Goal: Task Accomplishment & Management: Use online tool/utility

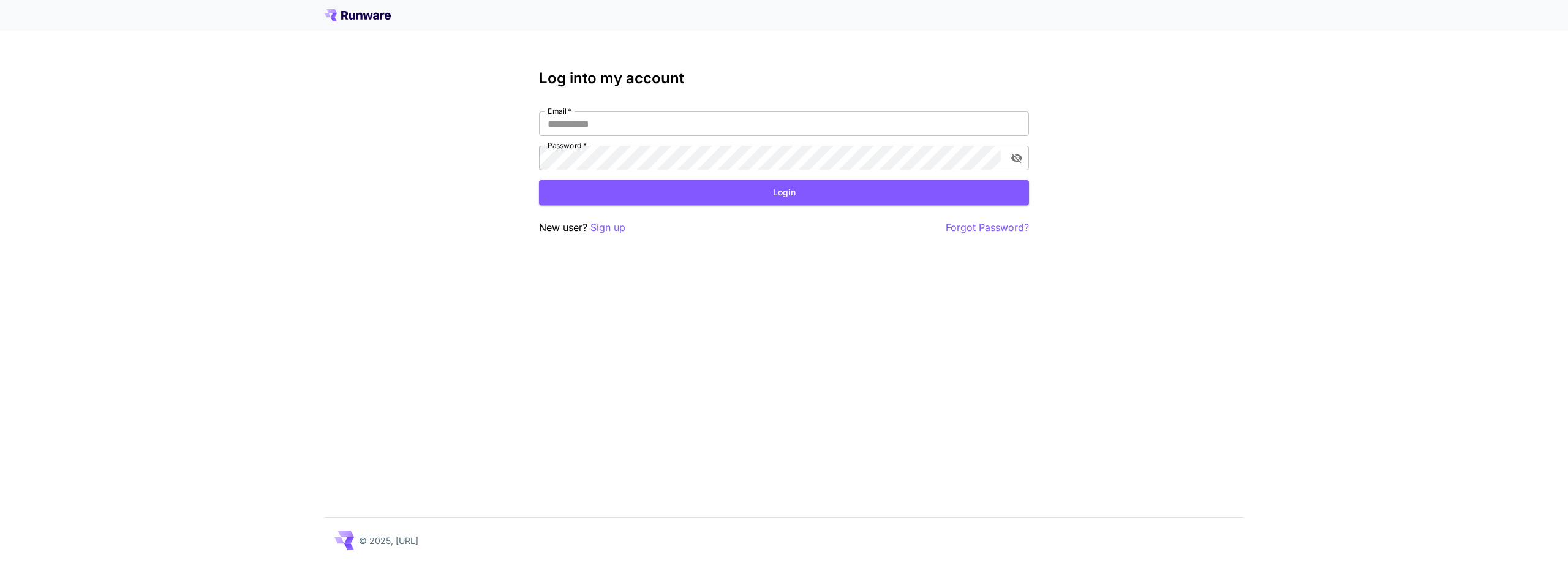
click at [356, 11] on icon at bounding box center [357, 15] width 66 height 12
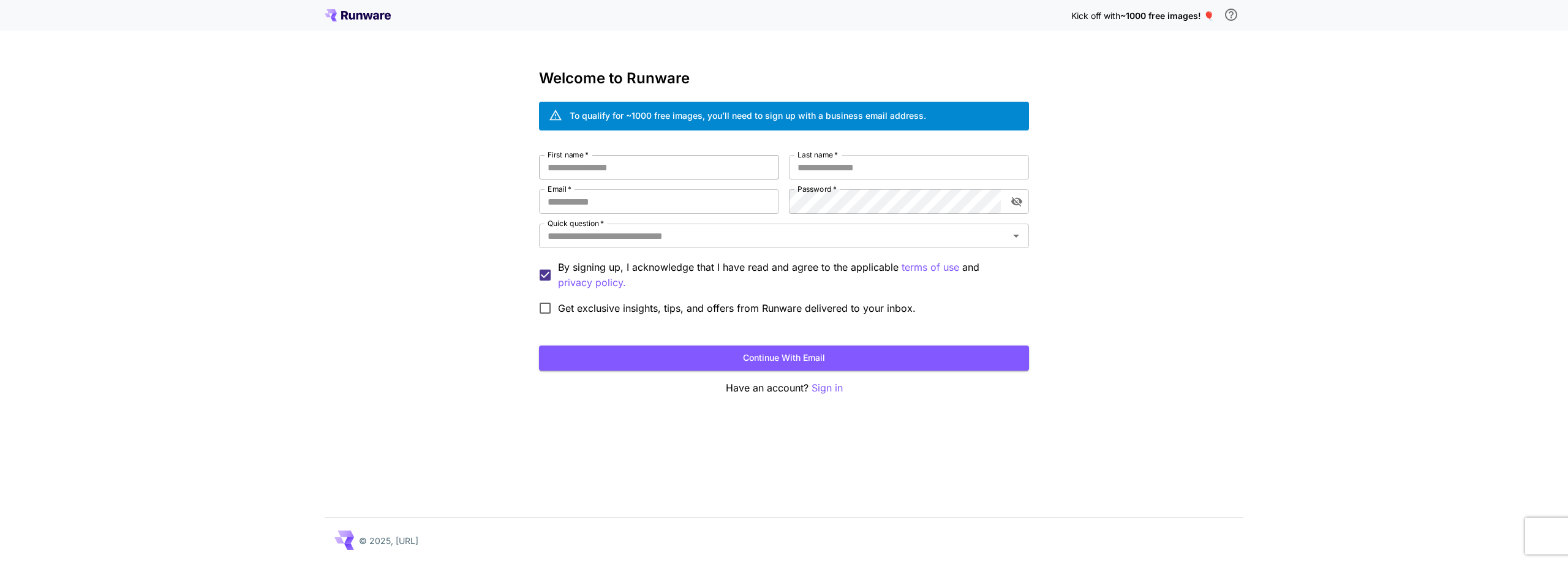
click at [779, 167] on div at bounding box center [779, 167] width 0 height 0
type input "******"
type input "**********"
click at [779, 202] on div at bounding box center [779, 202] width 0 height 0
click at [661, 197] on input "Email   *" at bounding box center [659, 202] width 240 height 24
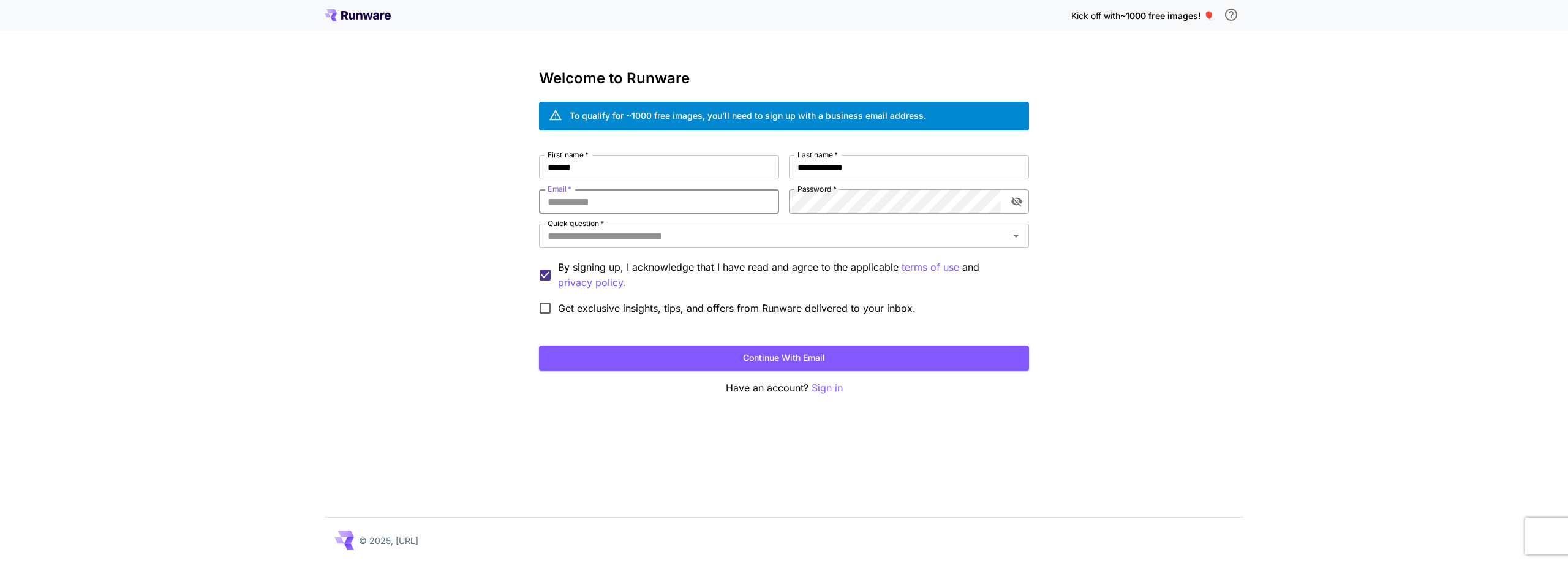
click at [1001, 202] on div at bounding box center [1001, 202] width 0 height 0
click at [655, 234] on input "Quick question   *" at bounding box center [773, 236] width 462 height 17
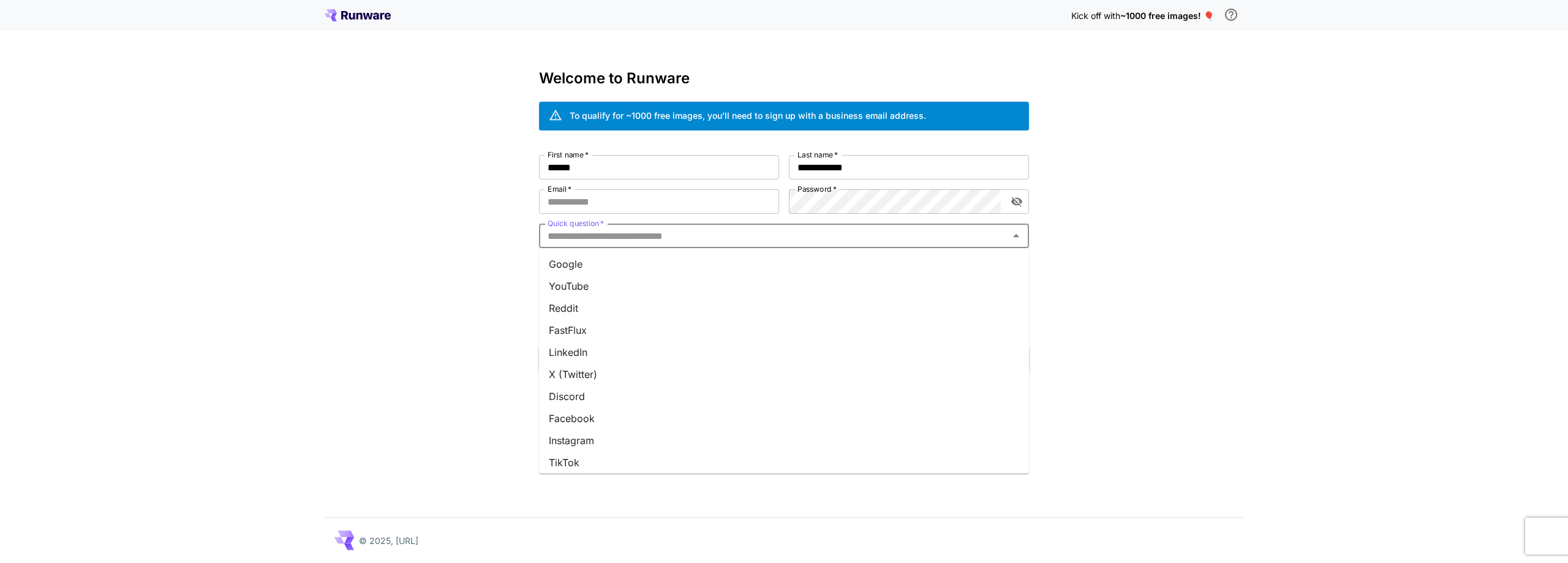
click at [605, 268] on li "Google" at bounding box center [784, 264] width 490 height 22
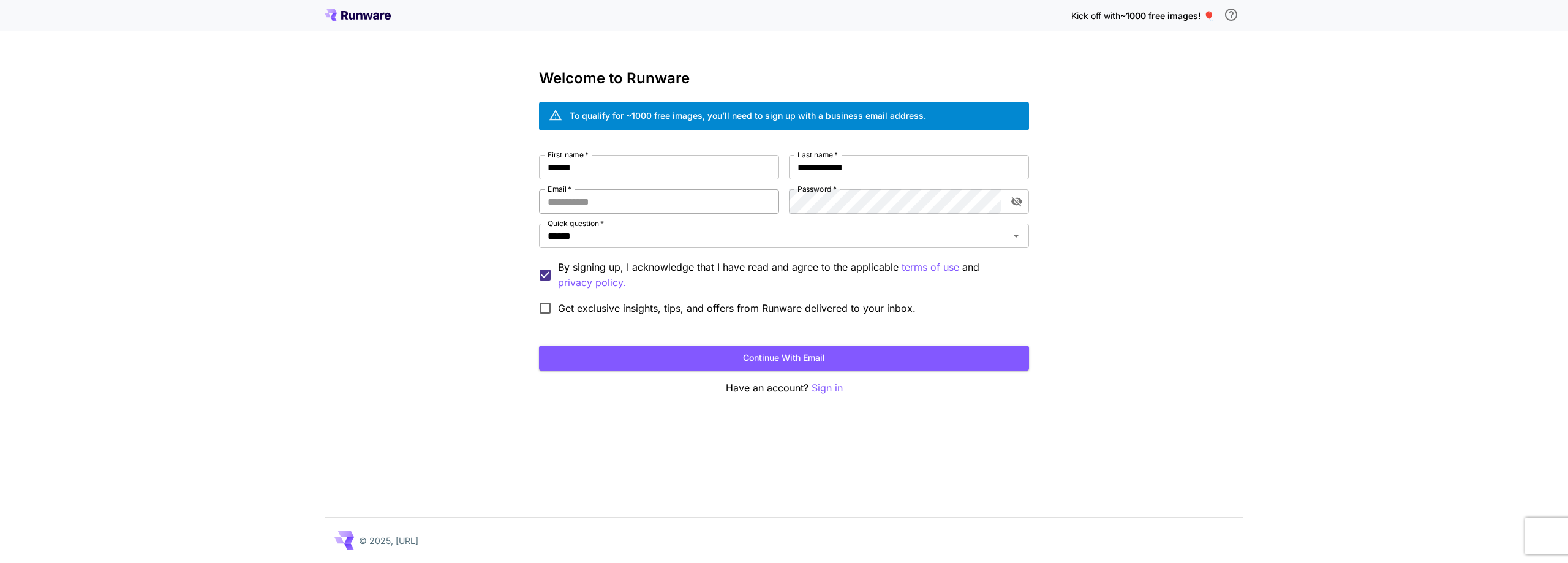
click at [614, 208] on input "Email   *" at bounding box center [659, 202] width 240 height 24
click at [779, 202] on div at bounding box center [779, 202] width 0 height 0
click at [471, 206] on div "**********" at bounding box center [784, 282] width 1568 height 563
click at [582, 201] on input "Email   *" at bounding box center [659, 202] width 240 height 24
type input "*"
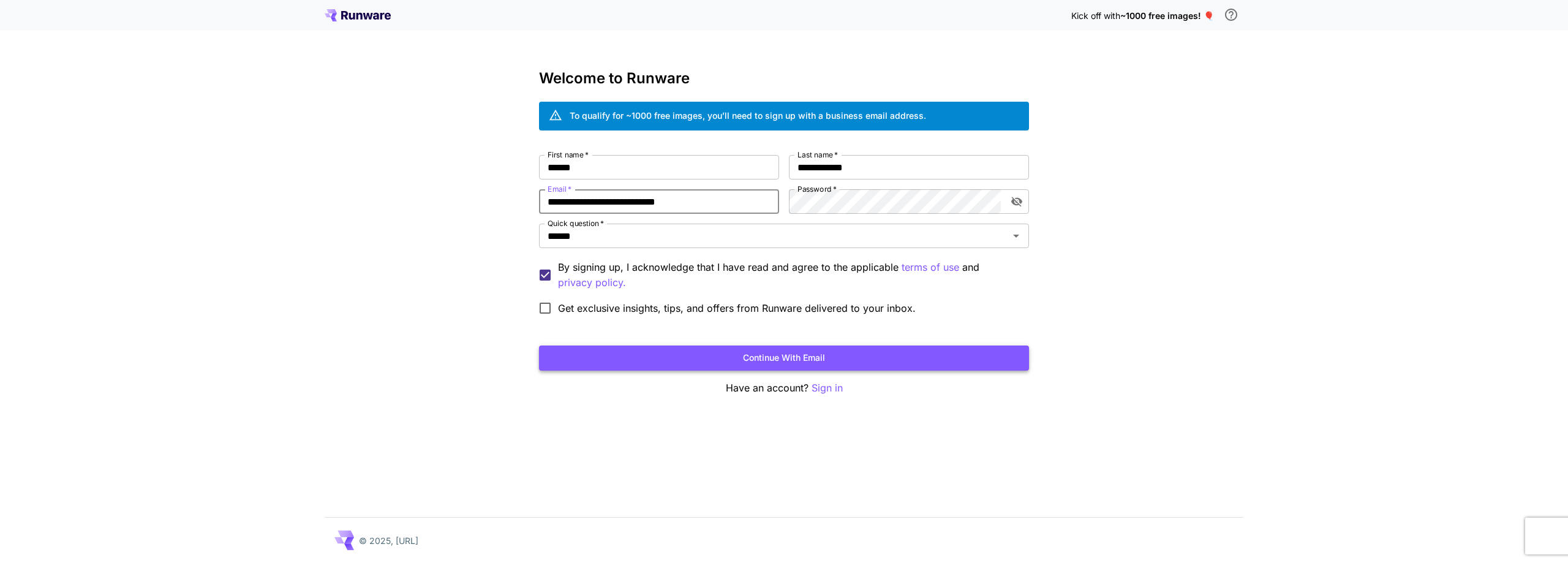
type input "**********"
click at [757, 359] on button "Continue with email" at bounding box center [784, 358] width 490 height 25
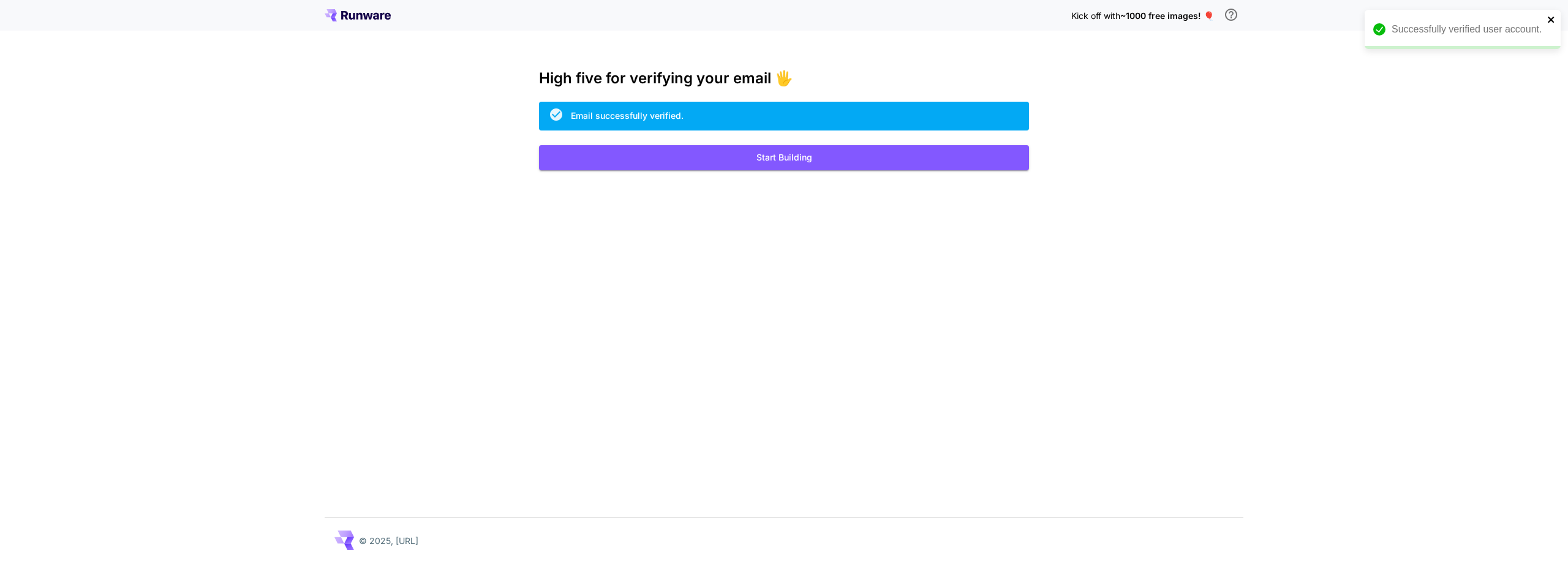
click at [1551, 17] on icon "close" at bounding box center [1551, 19] width 8 height 10
click at [757, 164] on button "Start Building" at bounding box center [784, 157] width 490 height 25
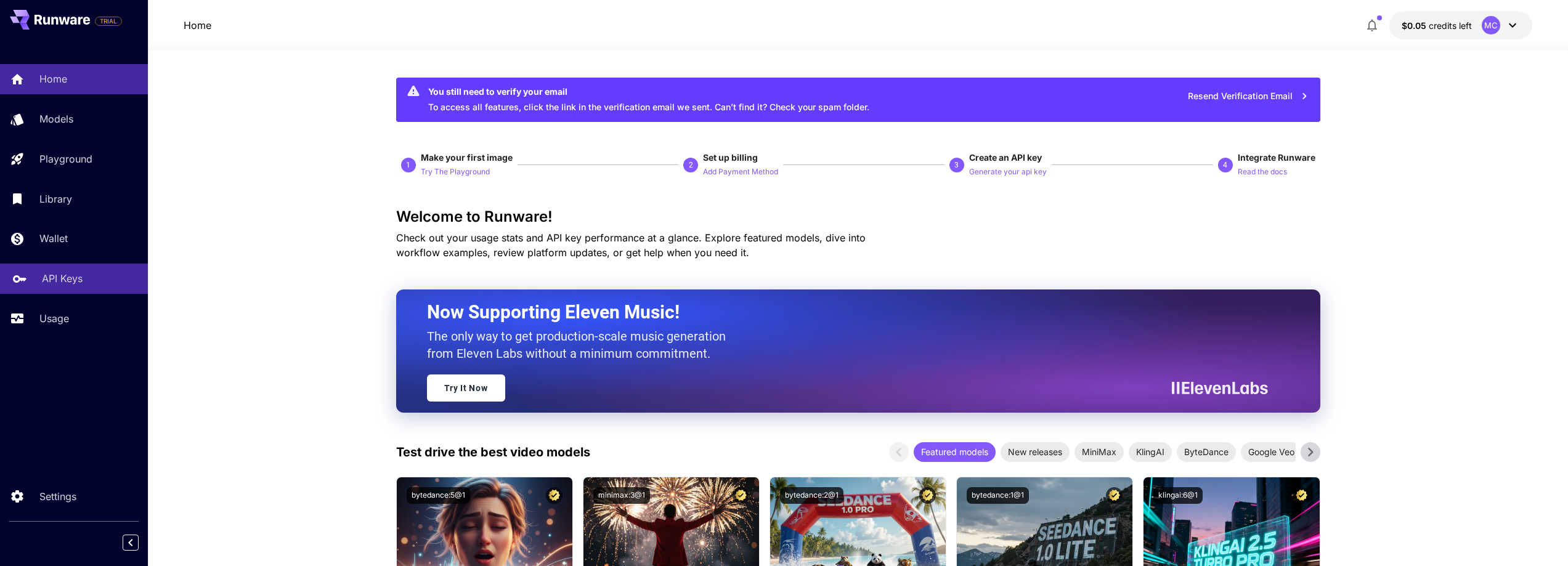
click at [48, 279] on p "API Keys" at bounding box center [62, 278] width 41 height 15
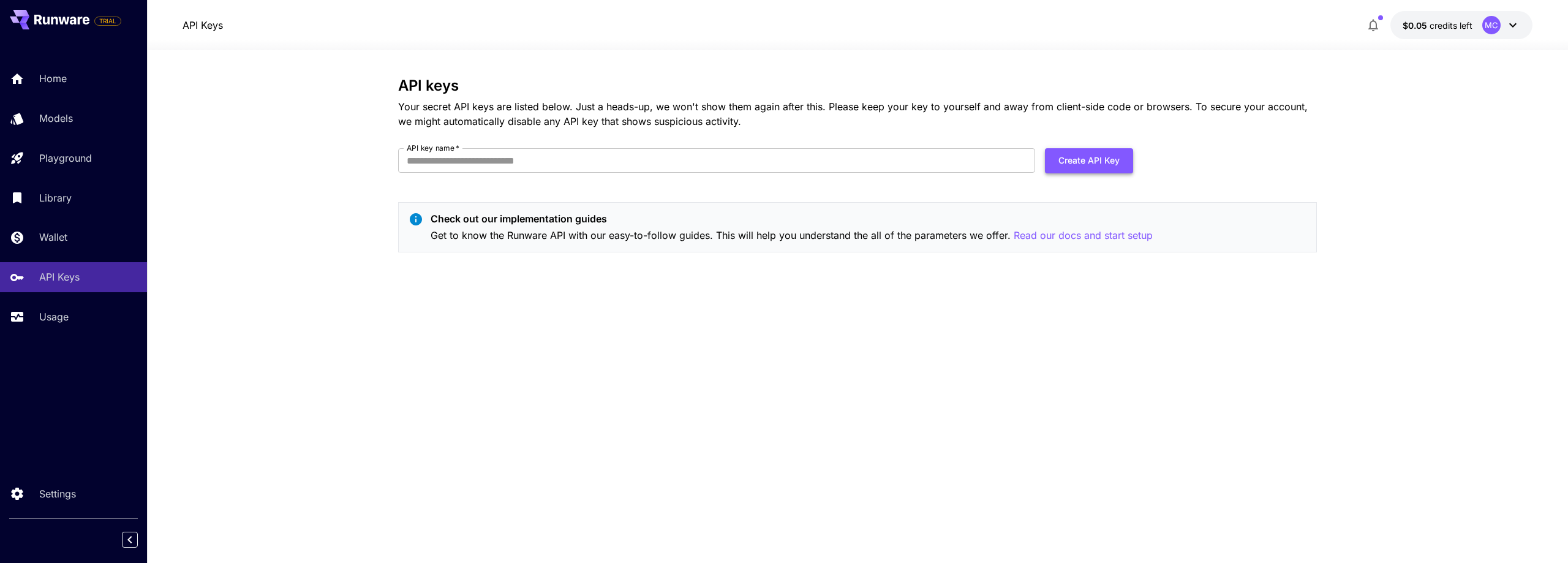
click at [1090, 161] on button "Create API Key" at bounding box center [1089, 161] width 88 height 25
click at [719, 164] on input "API key name   *" at bounding box center [716, 161] width 637 height 24
type input "******"
click at [1131, 162] on button "Create API Key" at bounding box center [1089, 161] width 88 height 25
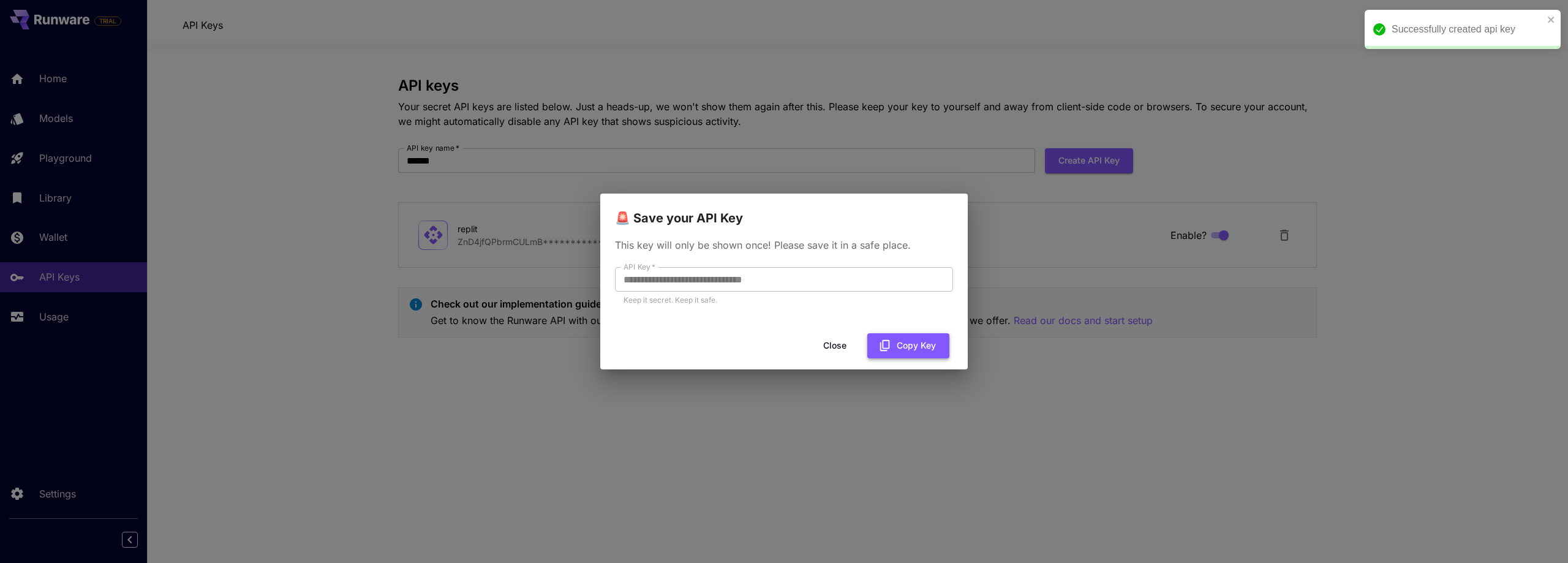
click at [914, 351] on button "Copy Key" at bounding box center [908, 345] width 82 height 25
click at [836, 348] on button "Close" at bounding box center [834, 345] width 55 height 25
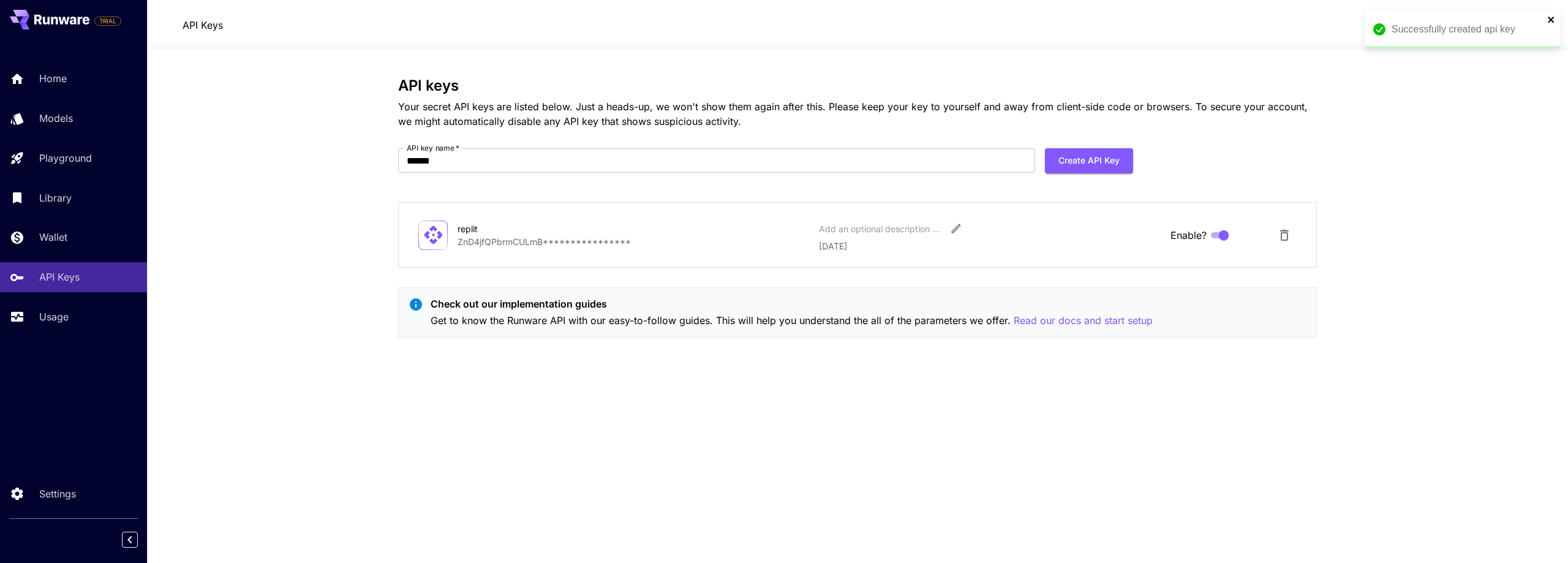
click at [1547, 17] on icon "close" at bounding box center [1551, 19] width 8 height 10
click at [1451, 29] on span "credits left" at bounding box center [1451, 26] width 43 height 11
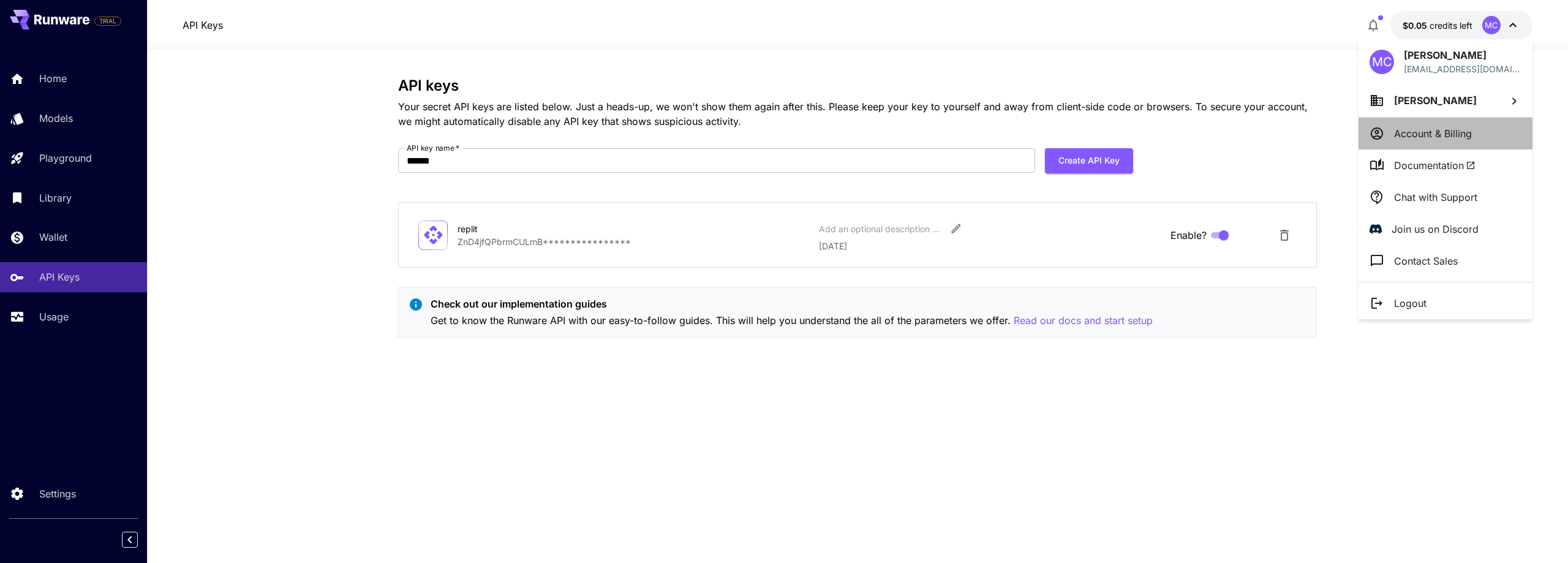
click at [1414, 130] on p "Account & Billing" at bounding box center [1433, 133] width 78 height 14
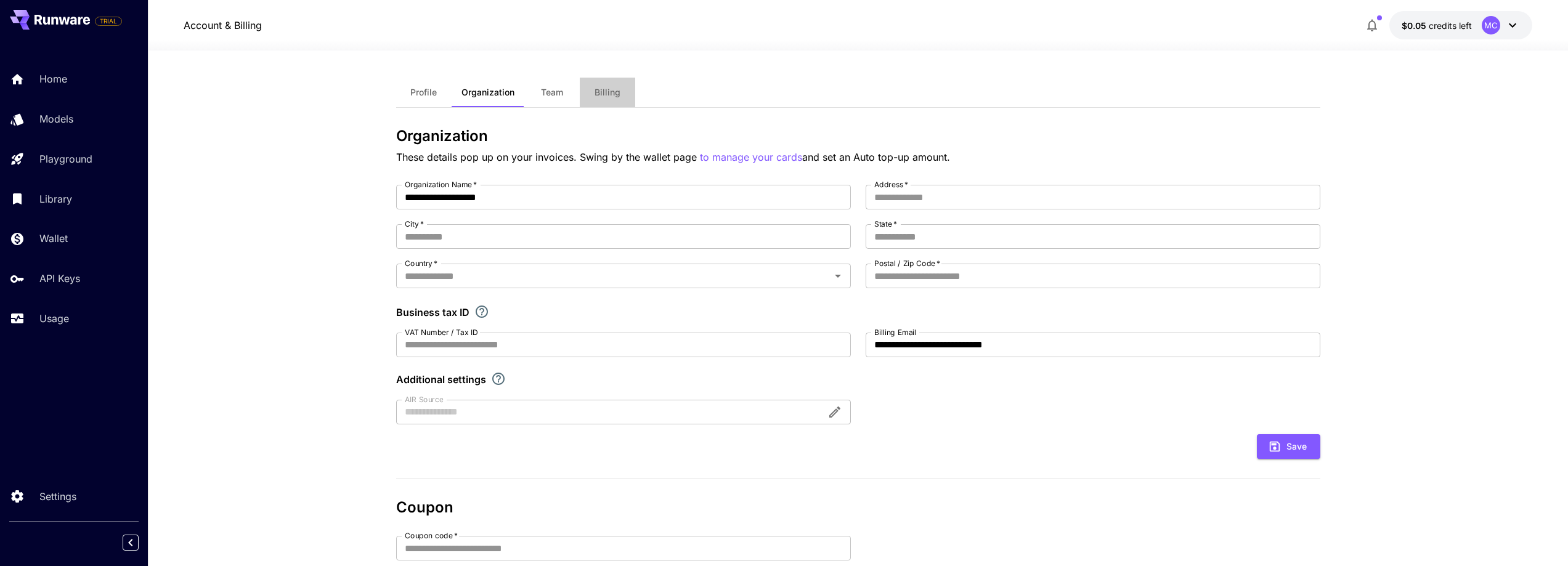
click at [608, 93] on span "Billing" at bounding box center [608, 93] width 26 height 11
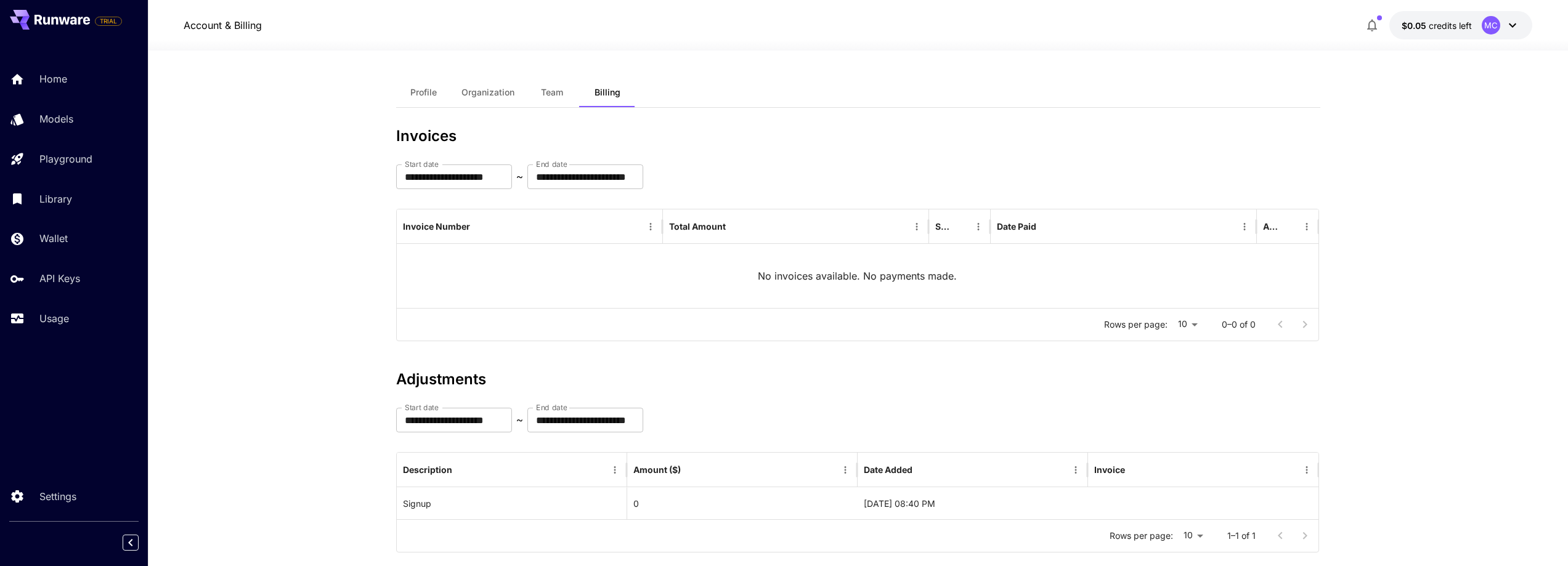
scroll to position [24, 0]
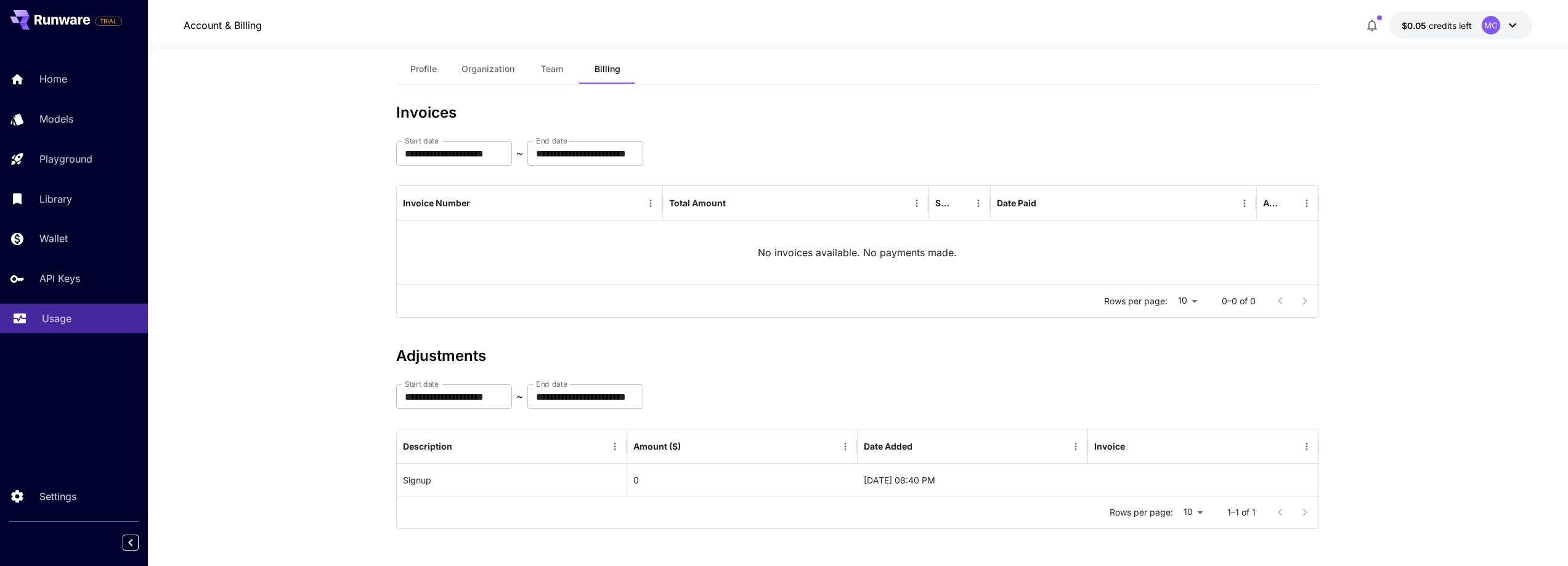
click at [59, 317] on p "Usage" at bounding box center [57, 318] width 30 height 15
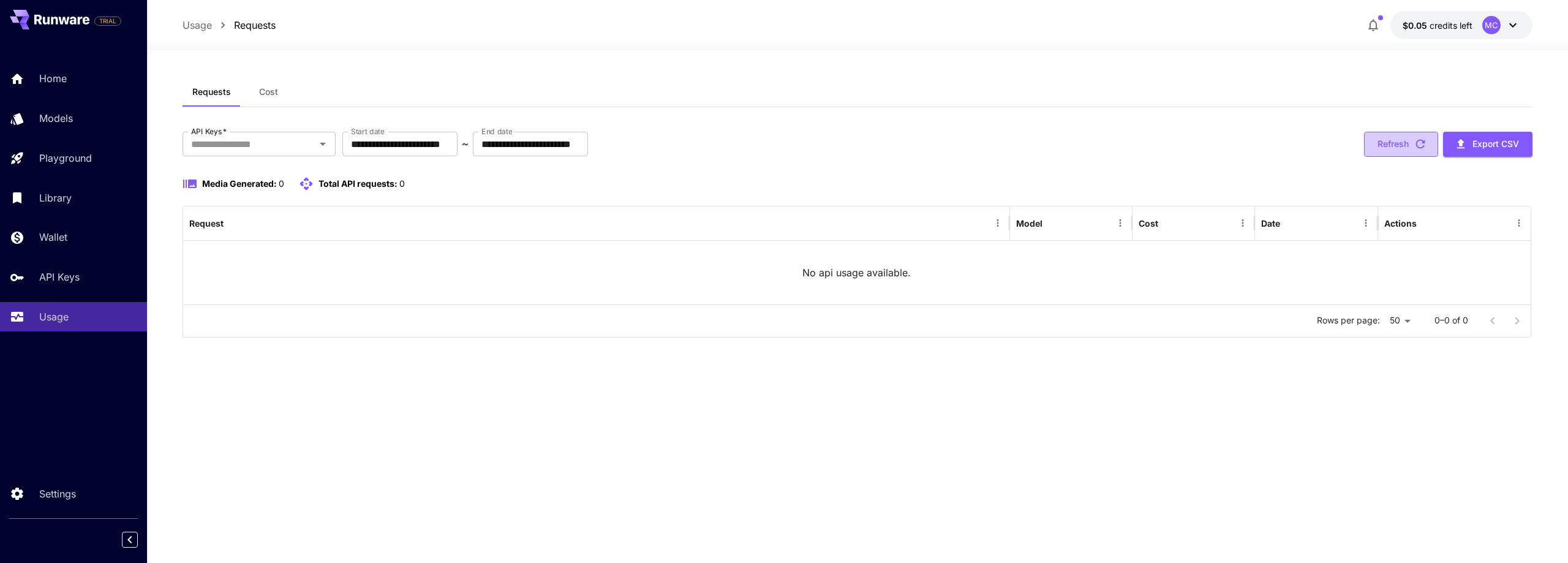
click at [1392, 138] on button "Refresh" at bounding box center [1400, 144] width 74 height 25
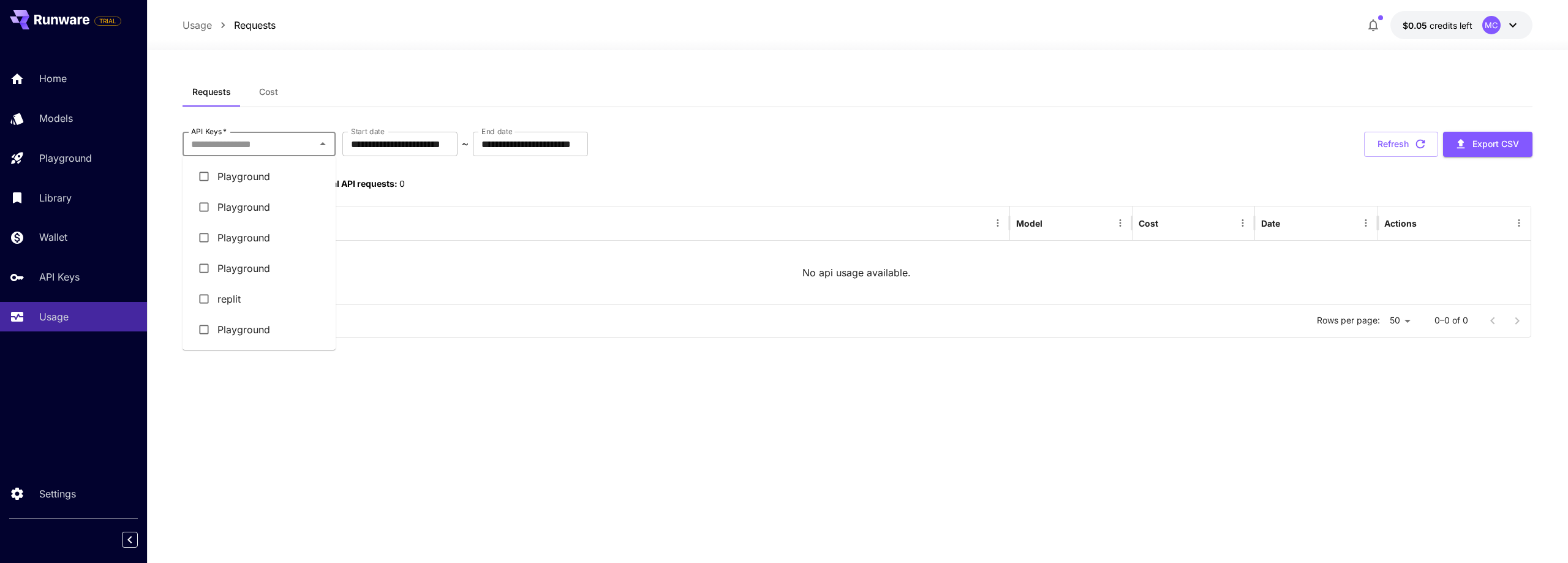
click at [234, 140] on input "API Keys   *" at bounding box center [249, 144] width 125 height 17
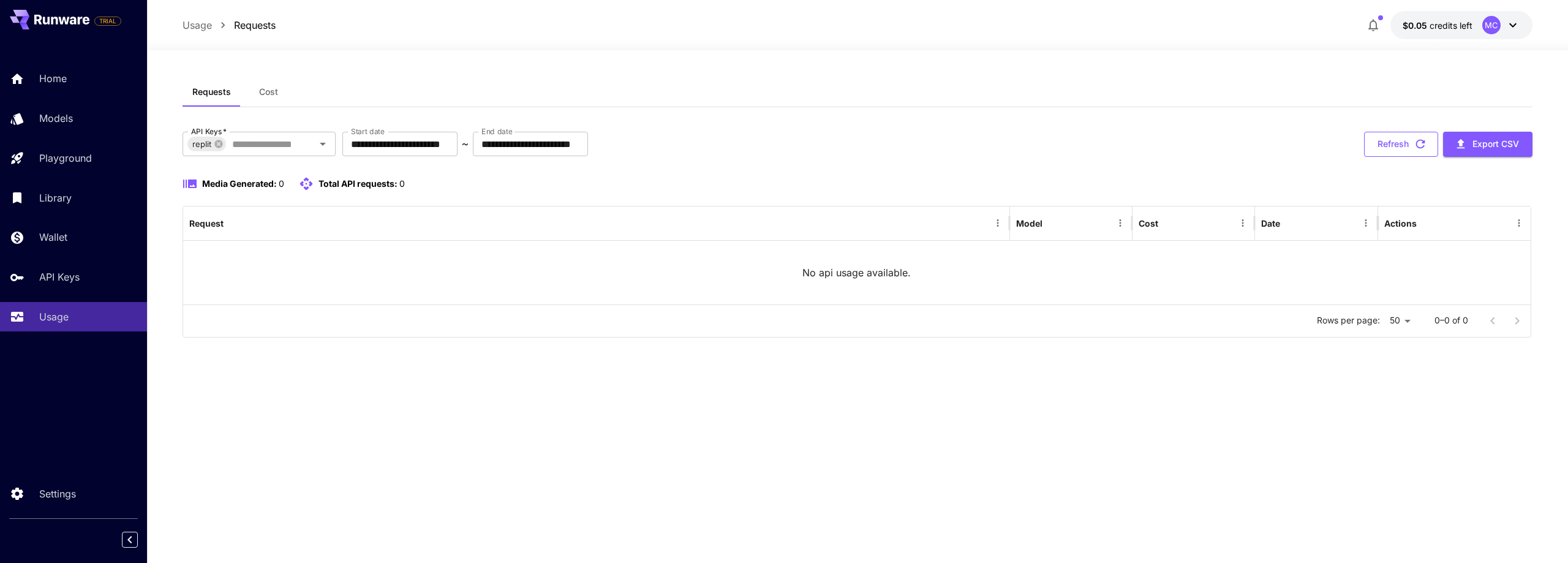
click at [1385, 139] on button "Refresh" at bounding box center [1400, 144] width 74 height 25
click at [59, 78] on p "Home" at bounding box center [56, 78] width 27 height 14
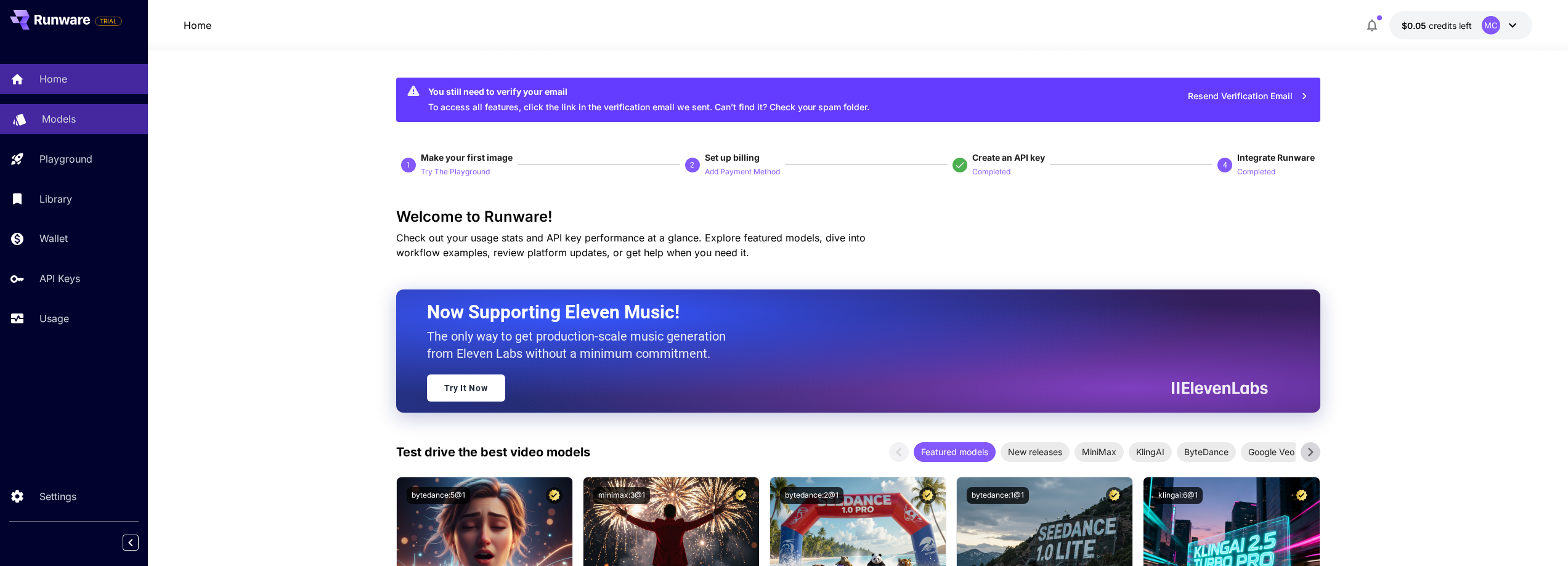
click at [60, 123] on p "Models" at bounding box center [59, 119] width 34 height 15
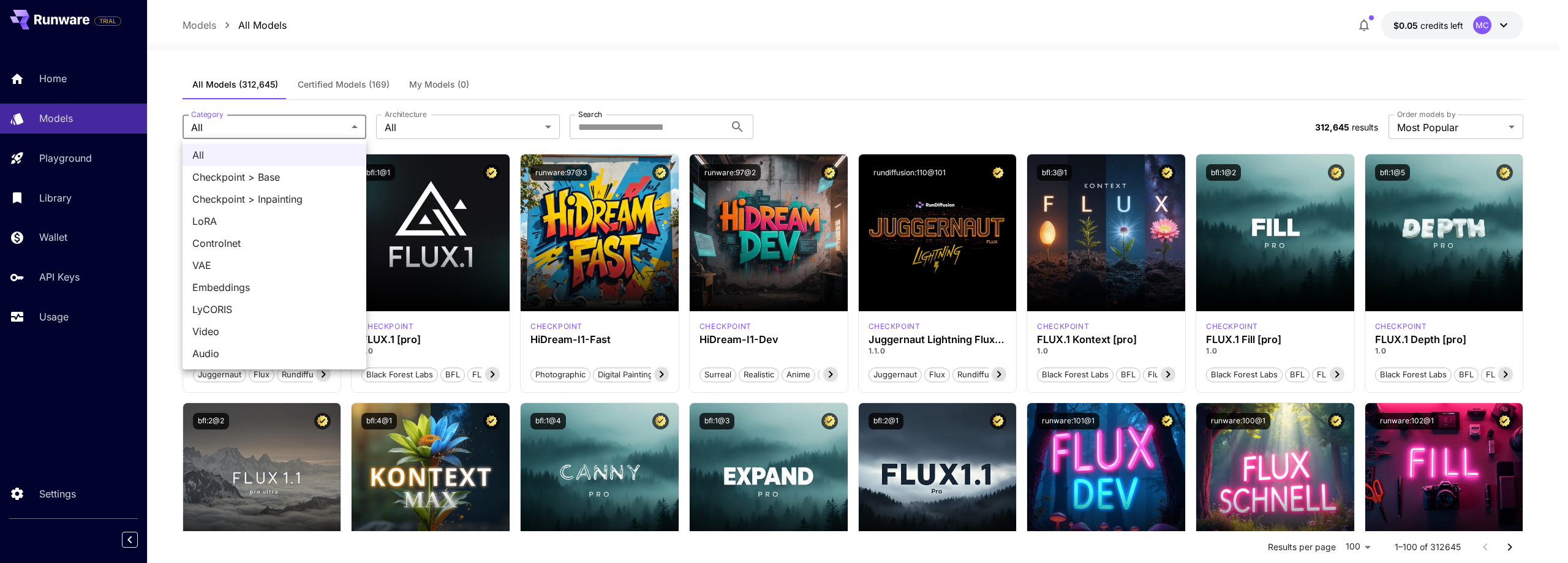
click at [618, 125] on div at bounding box center [784, 282] width 1568 height 563
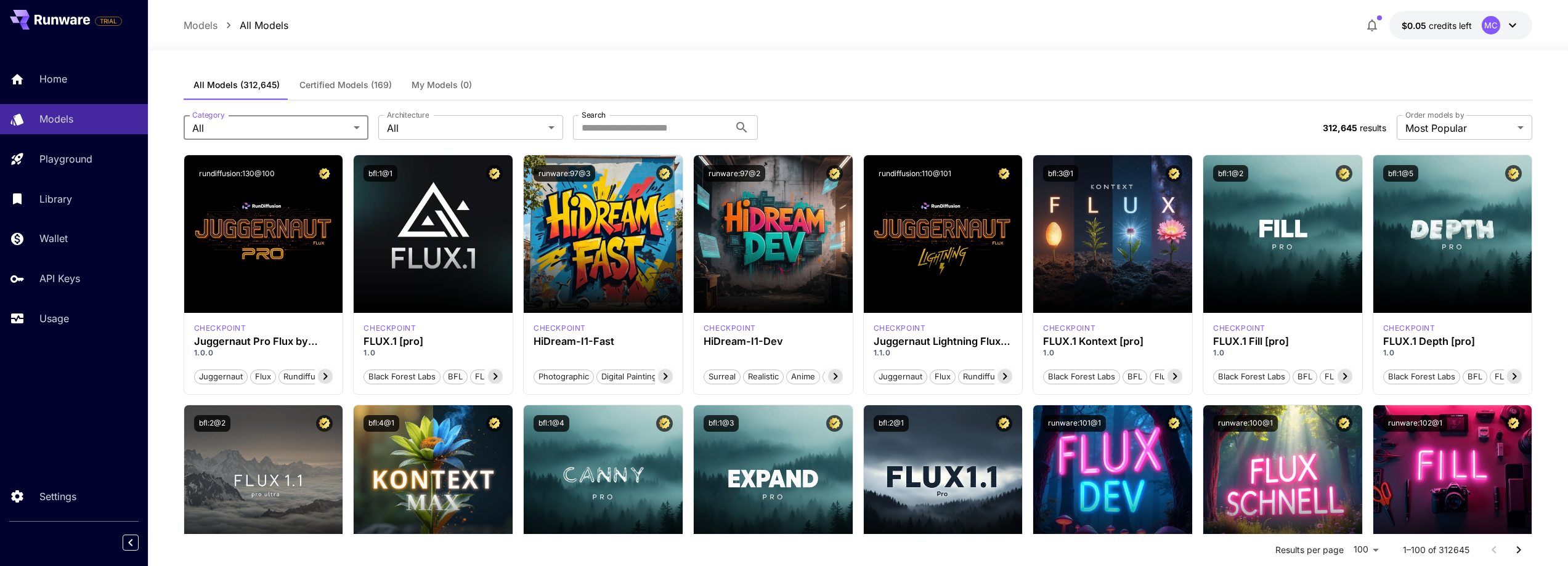
click at [641, 129] on div "All Checkpoint > Base Checkpoint > Inpainting LoRA Controlnet VAE Embeddings Ly…" at bounding box center [784, 283] width 1568 height 566
click at [645, 129] on input "Search" at bounding box center [651, 128] width 157 height 24
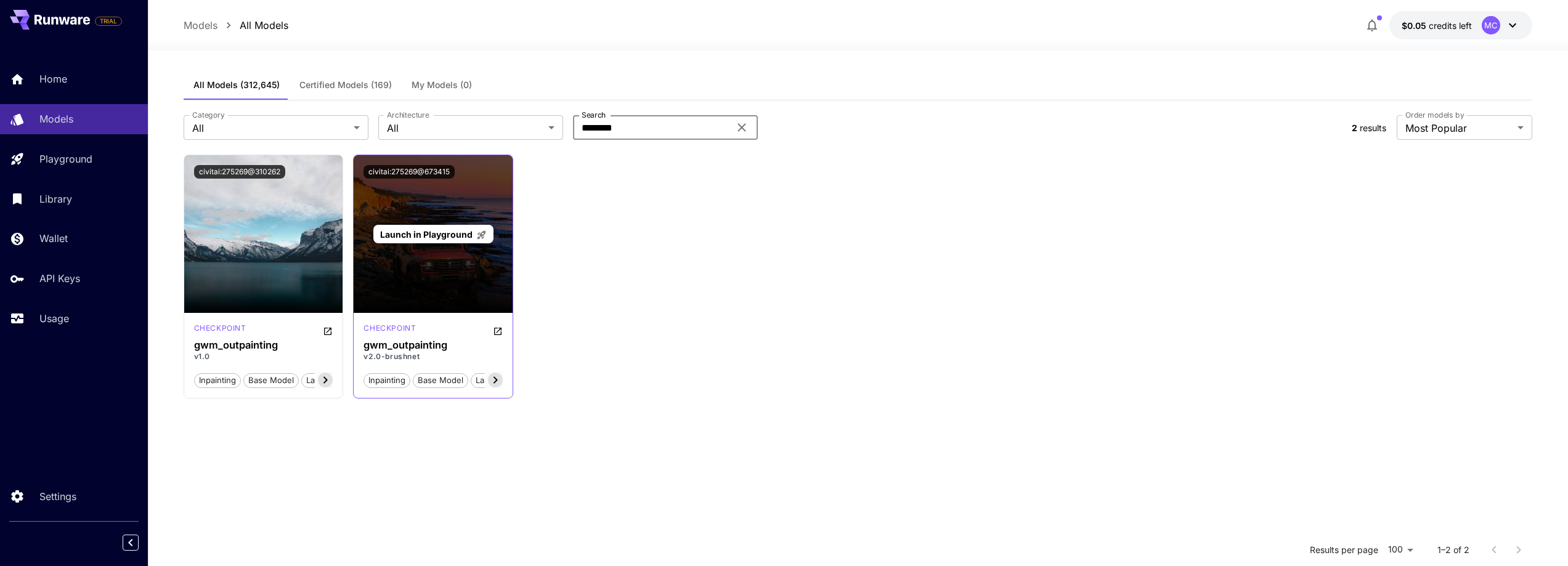
type input "********"
click at [461, 194] on div "Launch in Playground" at bounding box center [433, 234] width 159 height 158
click at [435, 233] on span "Launch in Playground" at bounding box center [426, 235] width 93 height 11
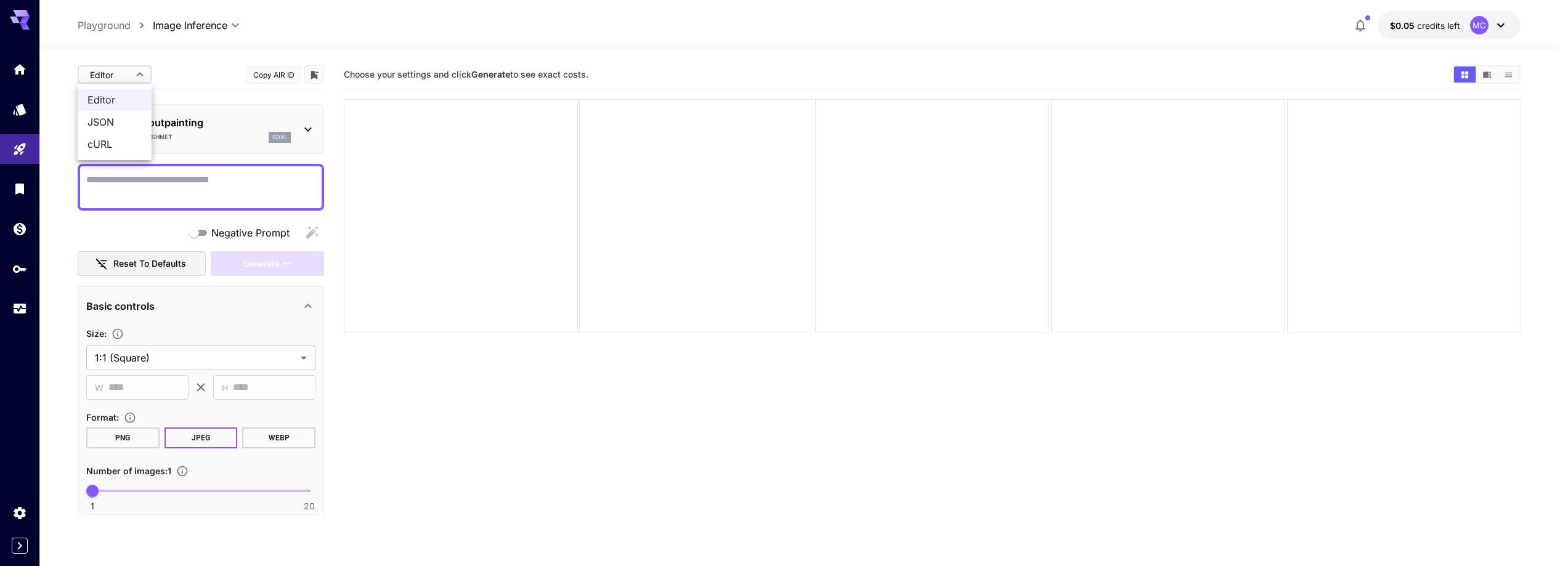
click at [133, 73] on body "**********" at bounding box center [784, 331] width 1568 height 663
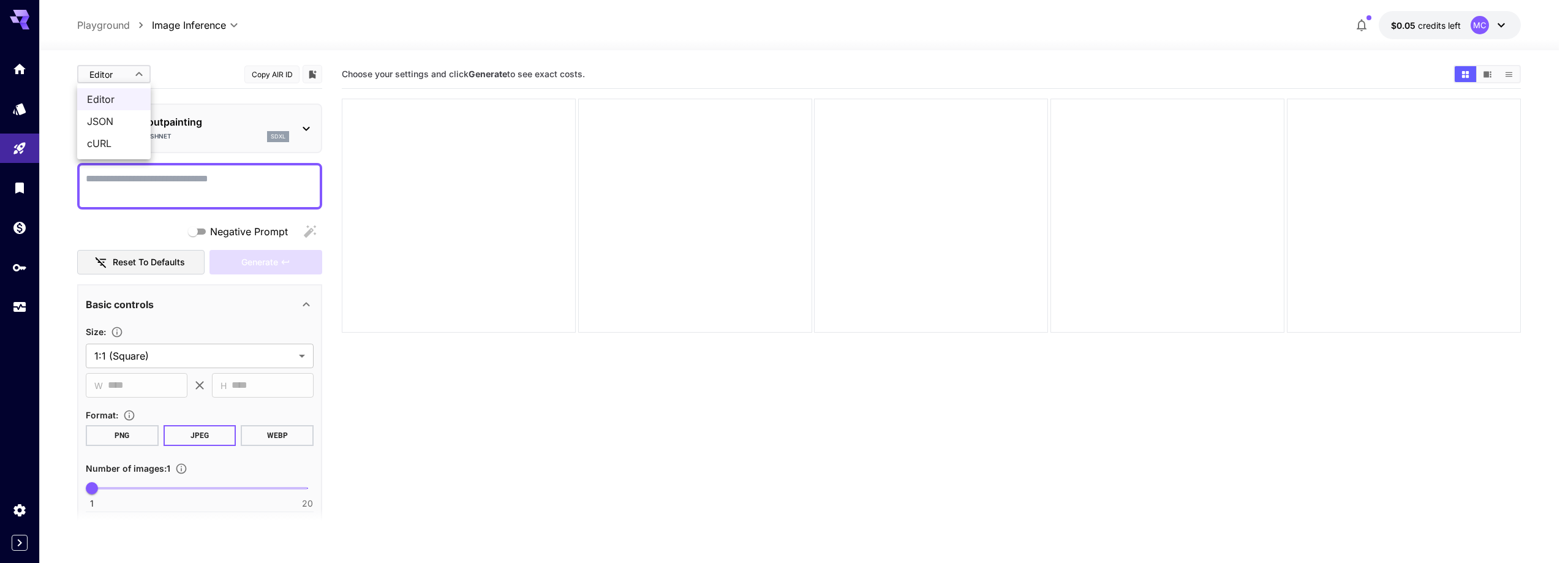
click at [135, 72] on div at bounding box center [784, 282] width 1568 height 563
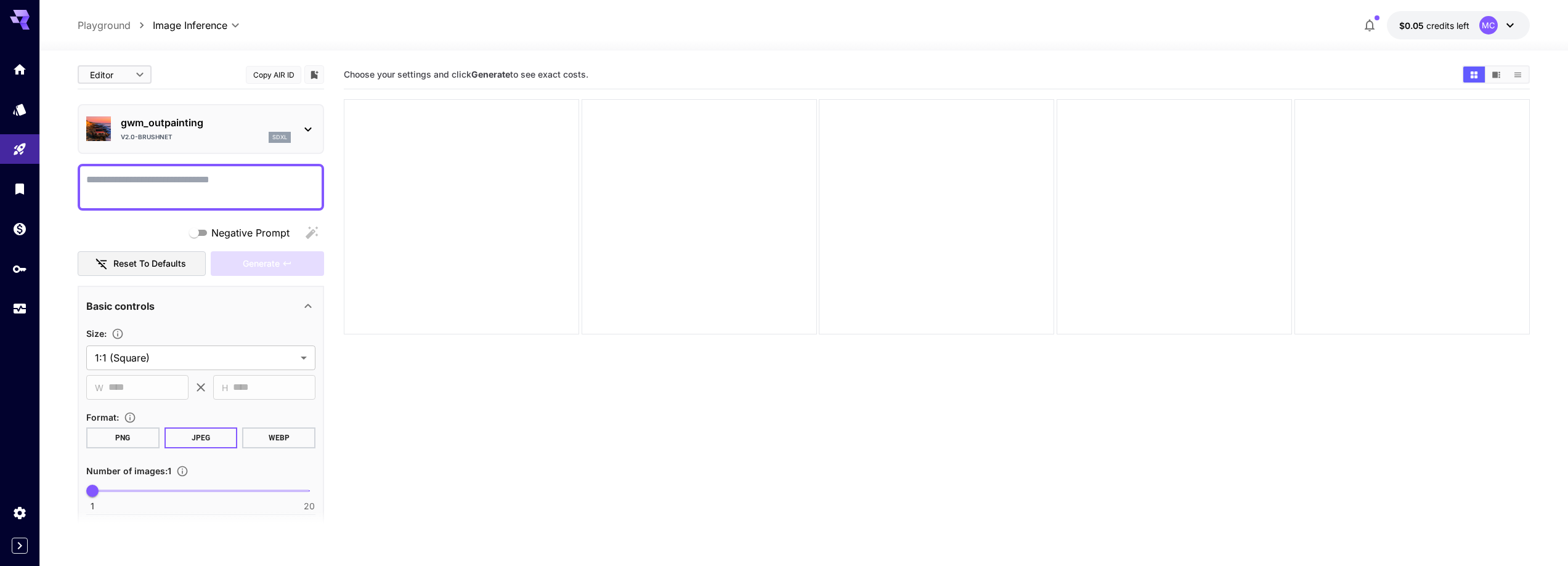
click at [225, 24] on body "**********" at bounding box center [784, 331] width 1568 height 663
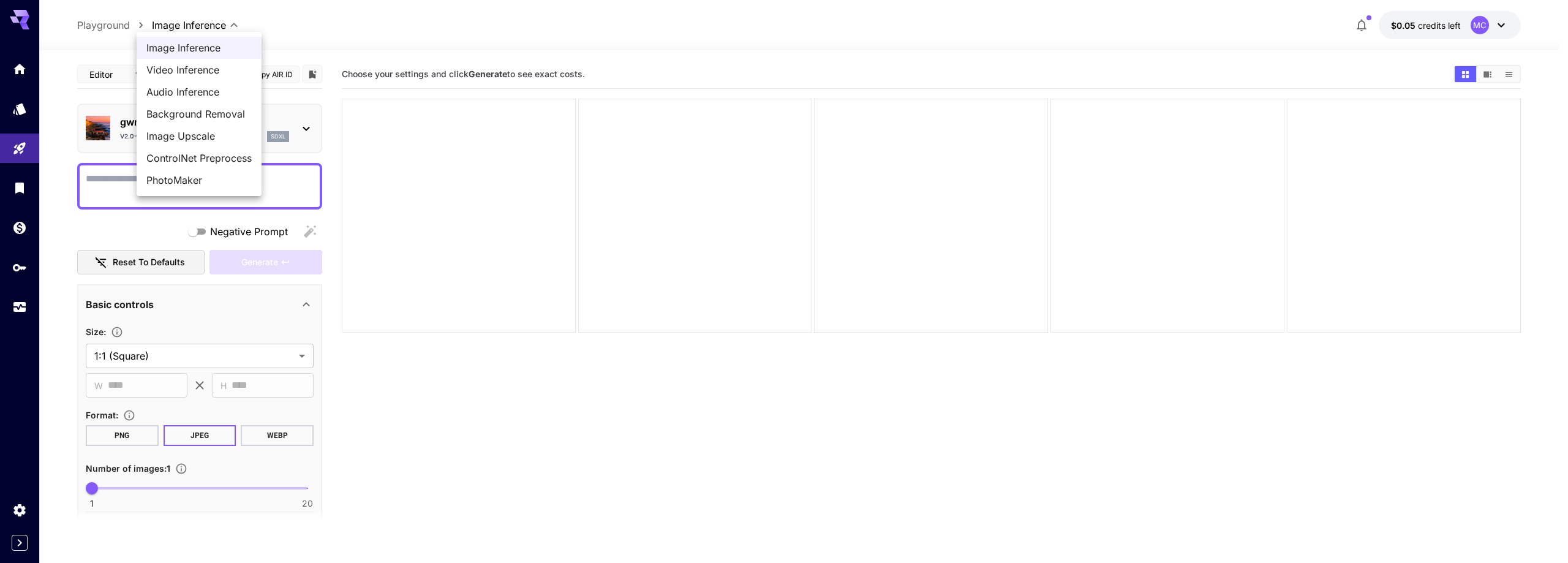
click at [224, 24] on div at bounding box center [784, 282] width 1568 height 563
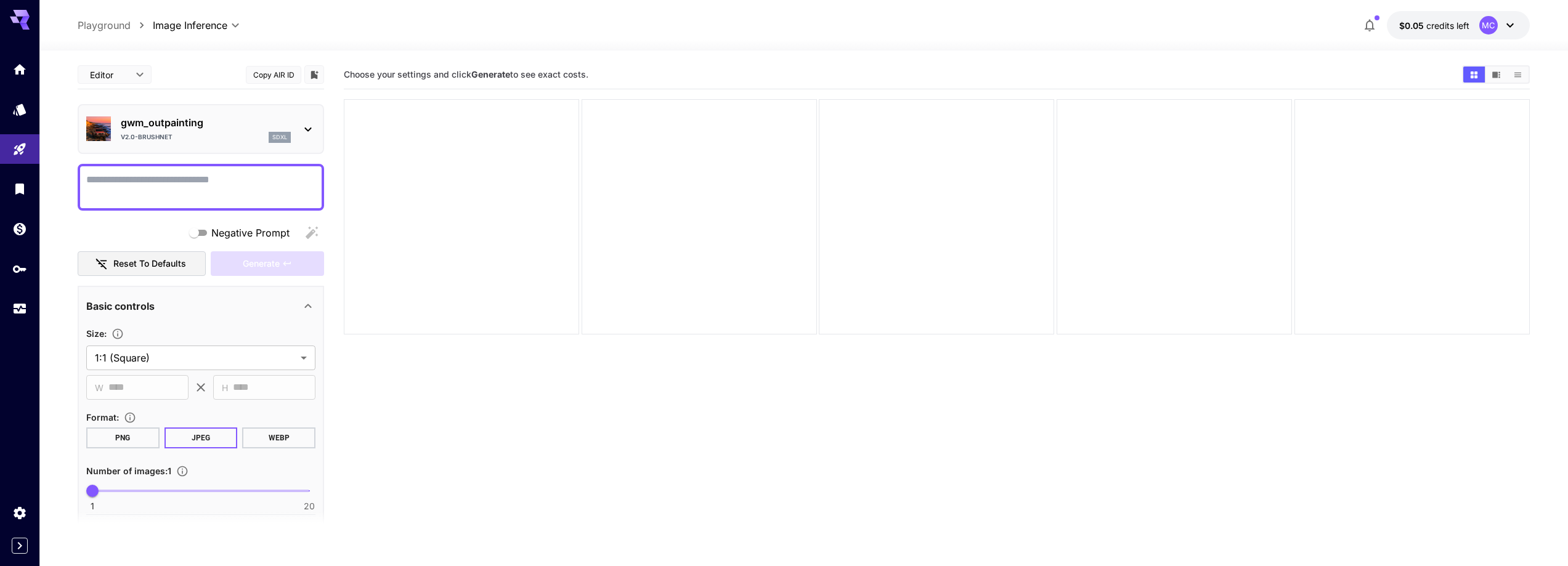
click at [15, 11] on icon at bounding box center [20, 16] width 20 height 13
click at [109, 28] on p "Playground" at bounding box center [103, 24] width 53 height 15
click at [12, 69] on link at bounding box center [20, 69] width 40 height 30
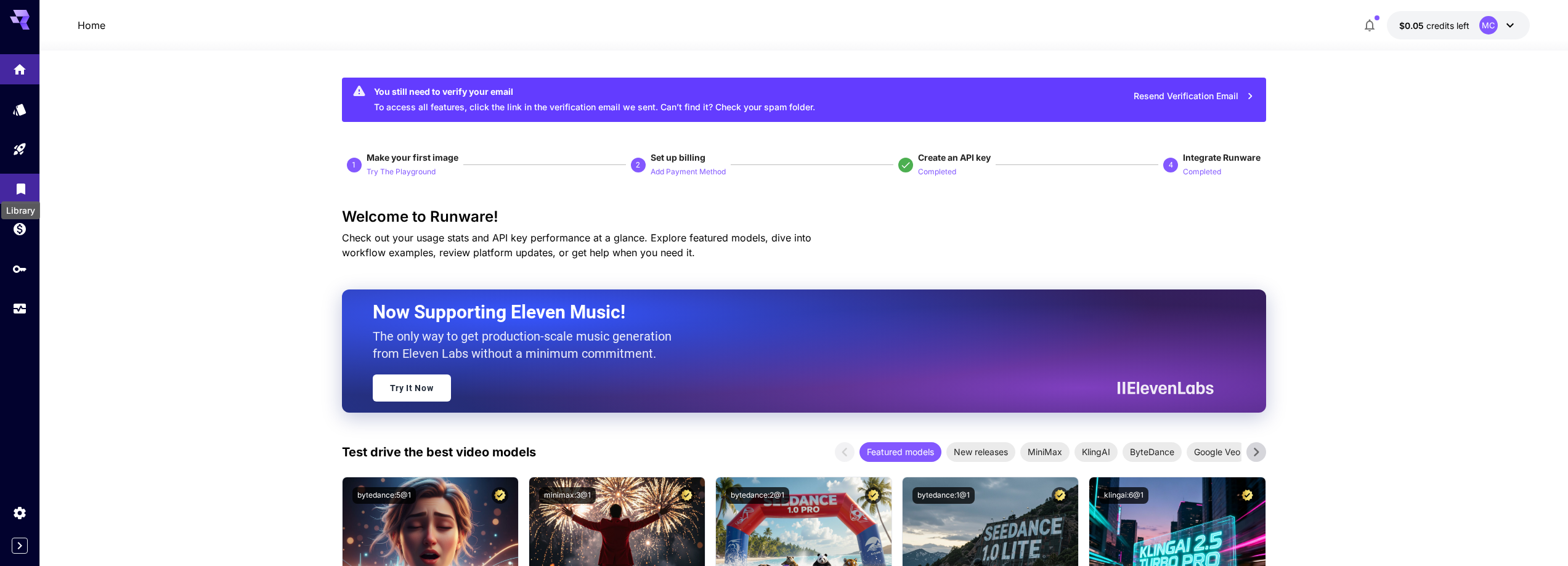
click at [19, 185] on icon "Library" at bounding box center [21, 187] width 8 height 11
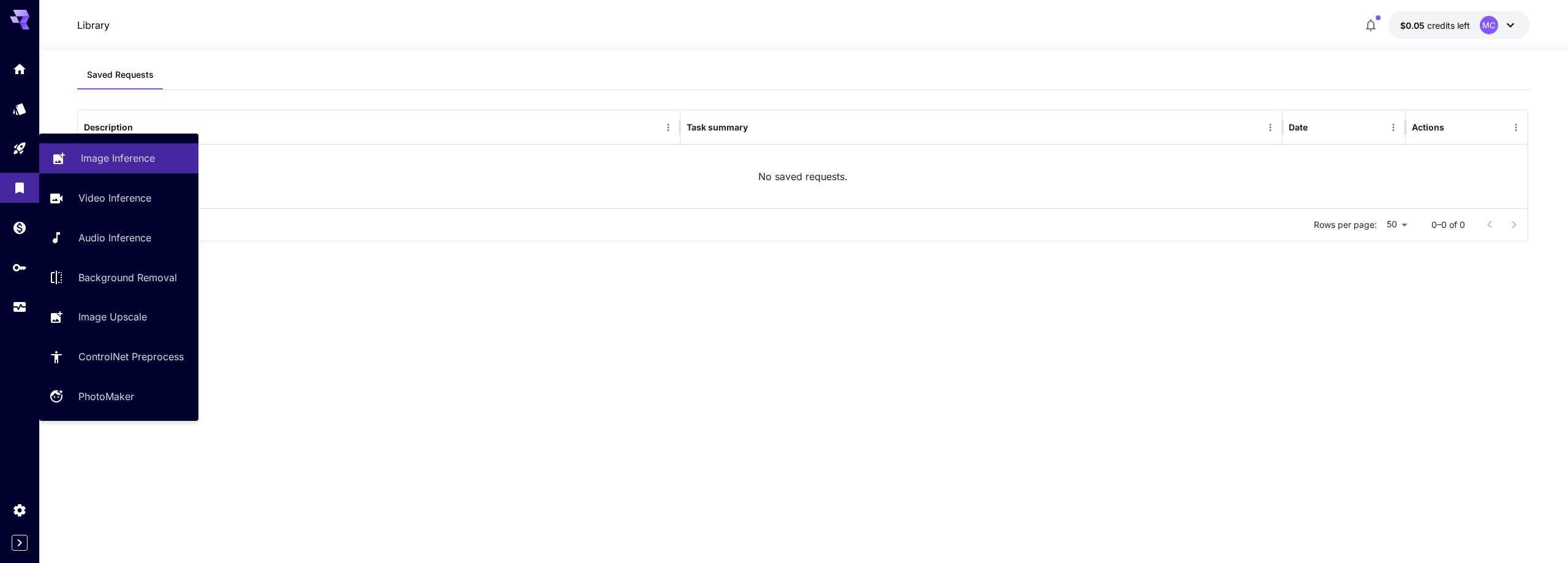
click at [136, 154] on p "Image Inference" at bounding box center [117, 157] width 74 height 14
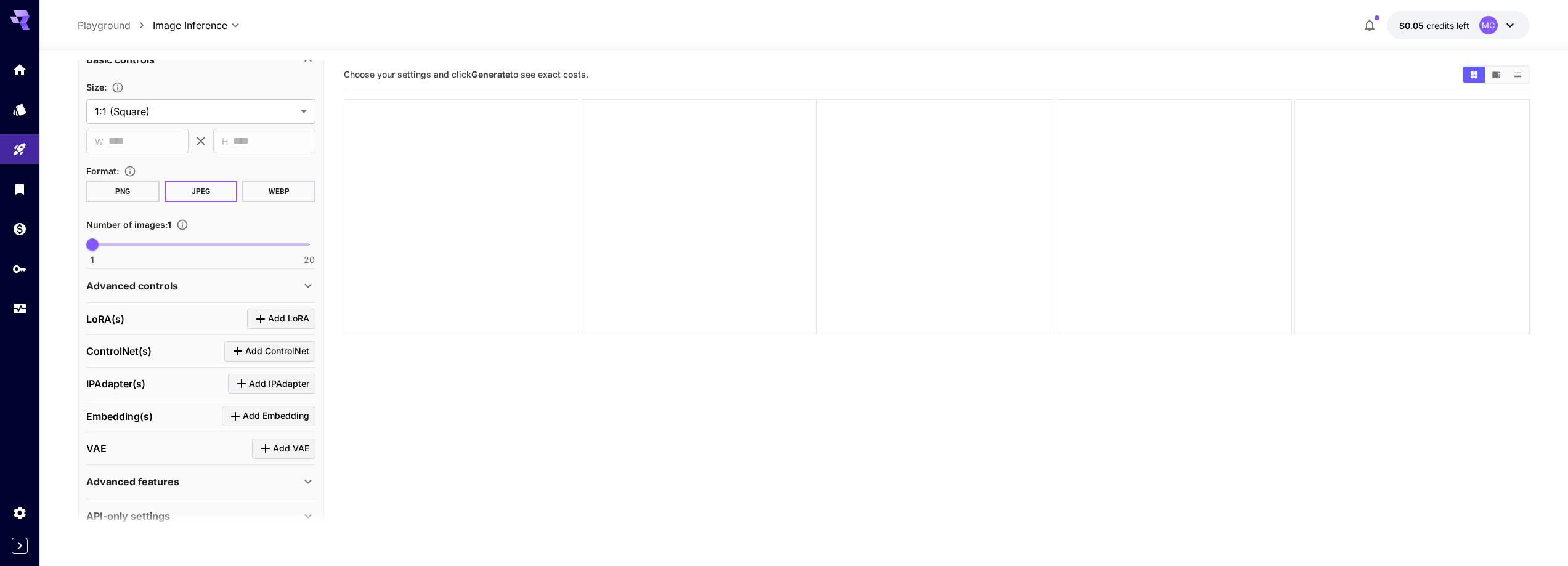
scroll to position [270, 0]
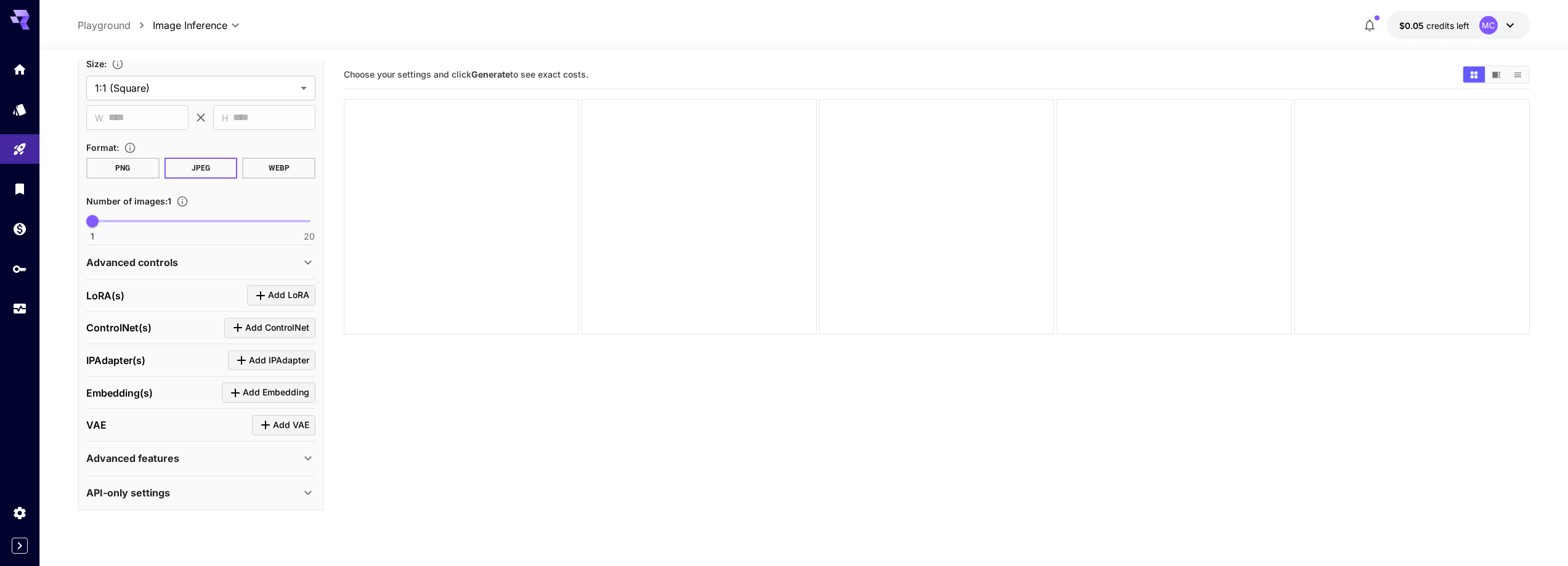
click at [158, 493] on p "API-only settings" at bounding box center [129, 493] width 84 height 15
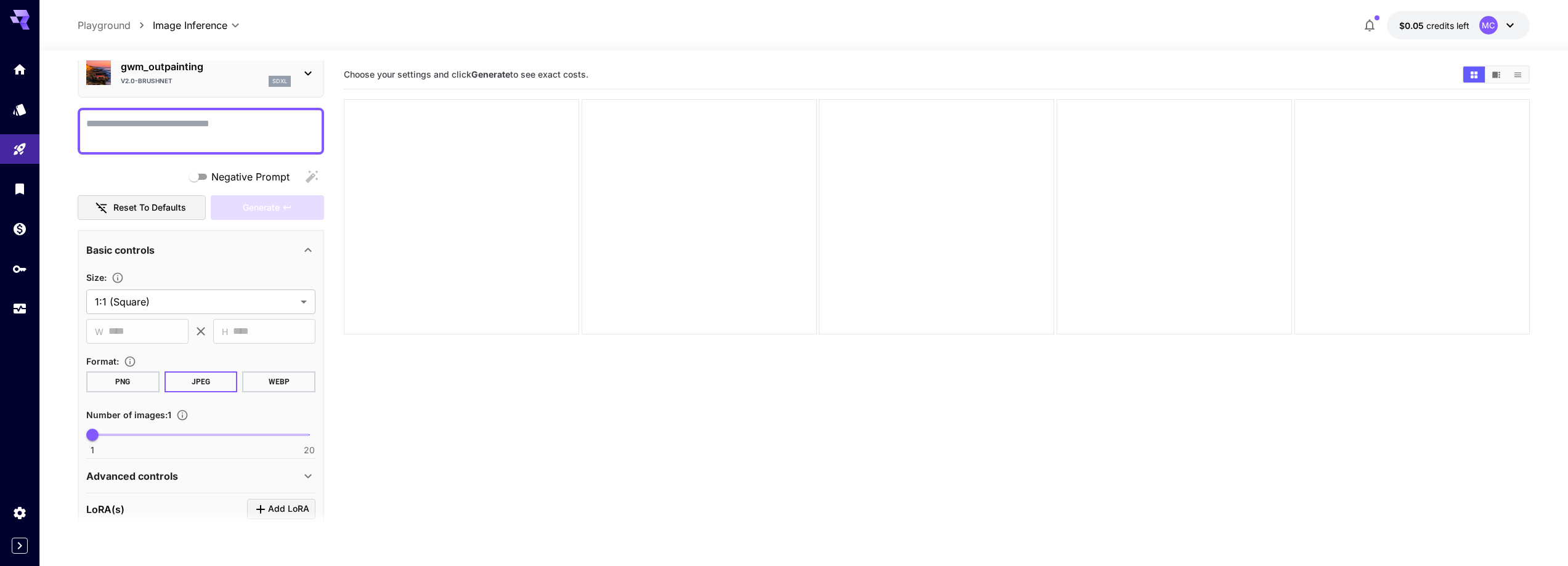
scroll to position [0, 0]
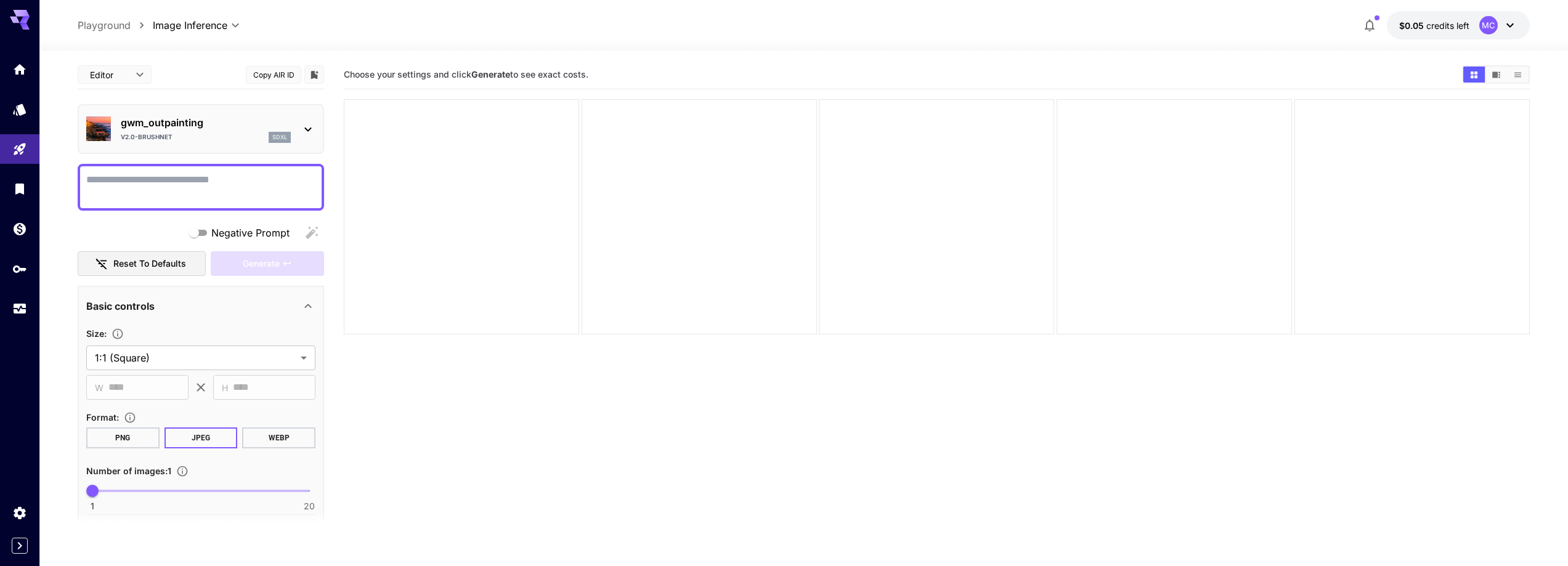
click at [301, 122] on div at bounding box center [308, 129] width 15 height 15
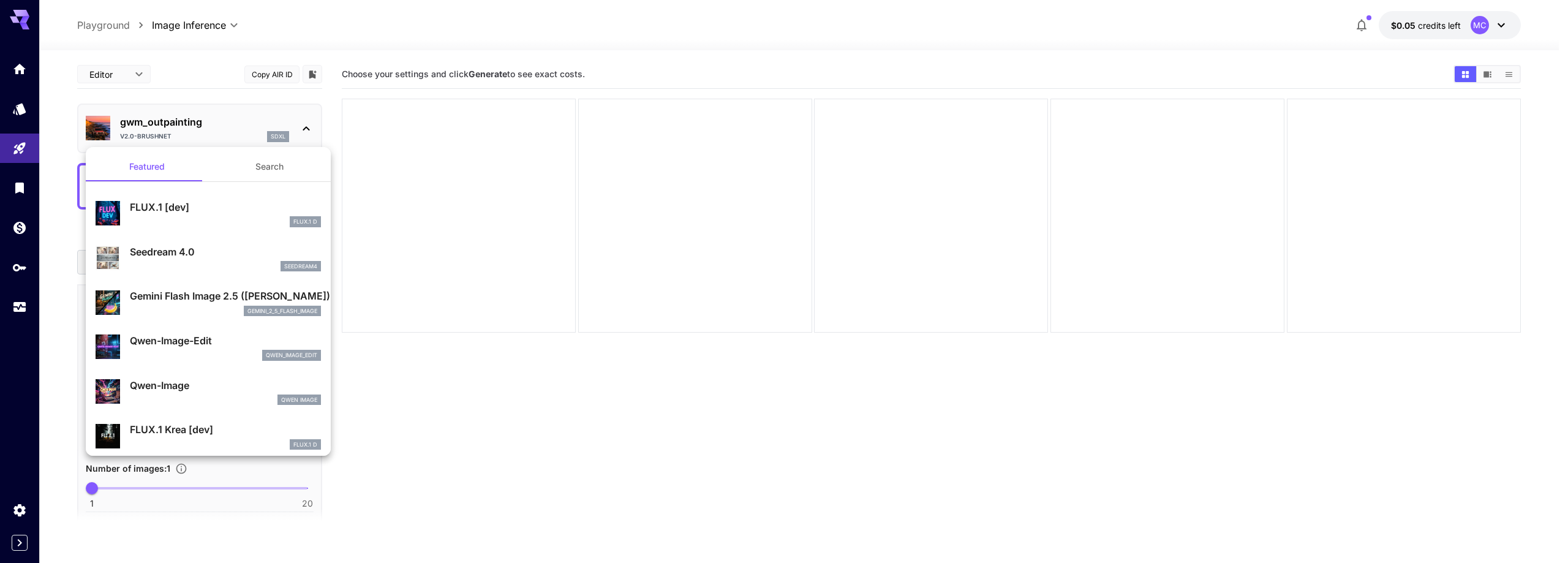
drag, startPoint x: 211, startPoint y: 125, endPoint x: 159, endPoint y: 107, distance: 55.0
click at [135, 124] on div at bounding box center [784, 282] width 1568 height 563
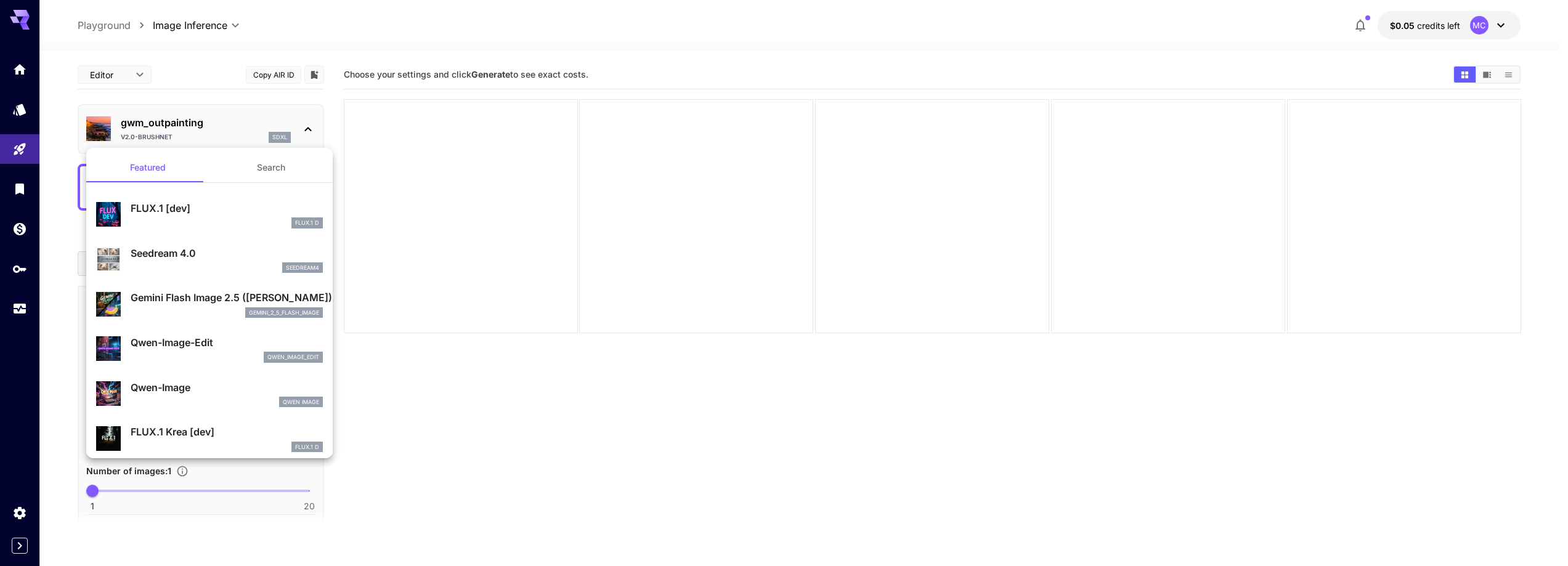
click at [160, 107] on div at bounding box center [784, 283] width 1568 height 566
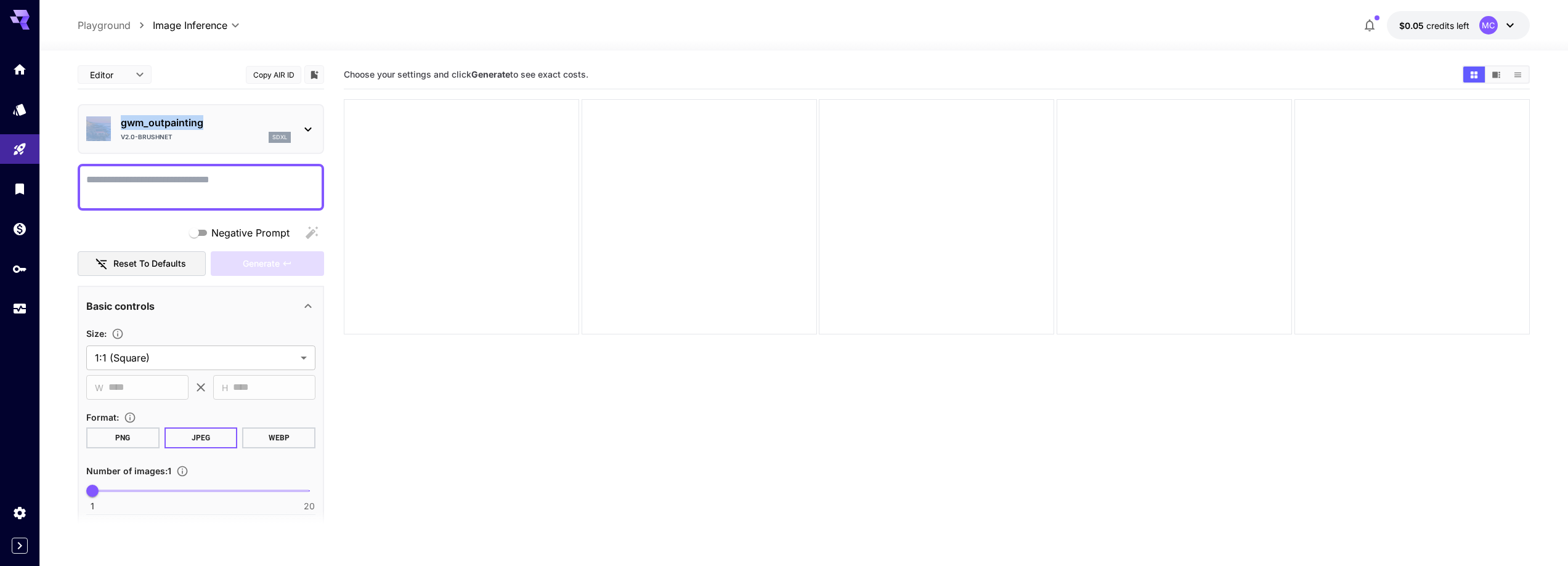
drag, startPoint x: 152, startPoint y: 112, endPoint x: 220, endPoint y: 118, distance: 68.3
click at [220, 118] on div "**********" at bounding box center [200, 553] width 246 height 986
copy div "gwm_outpainting"
